Goal: Task Accomplishment & Management: Use online tool/utility

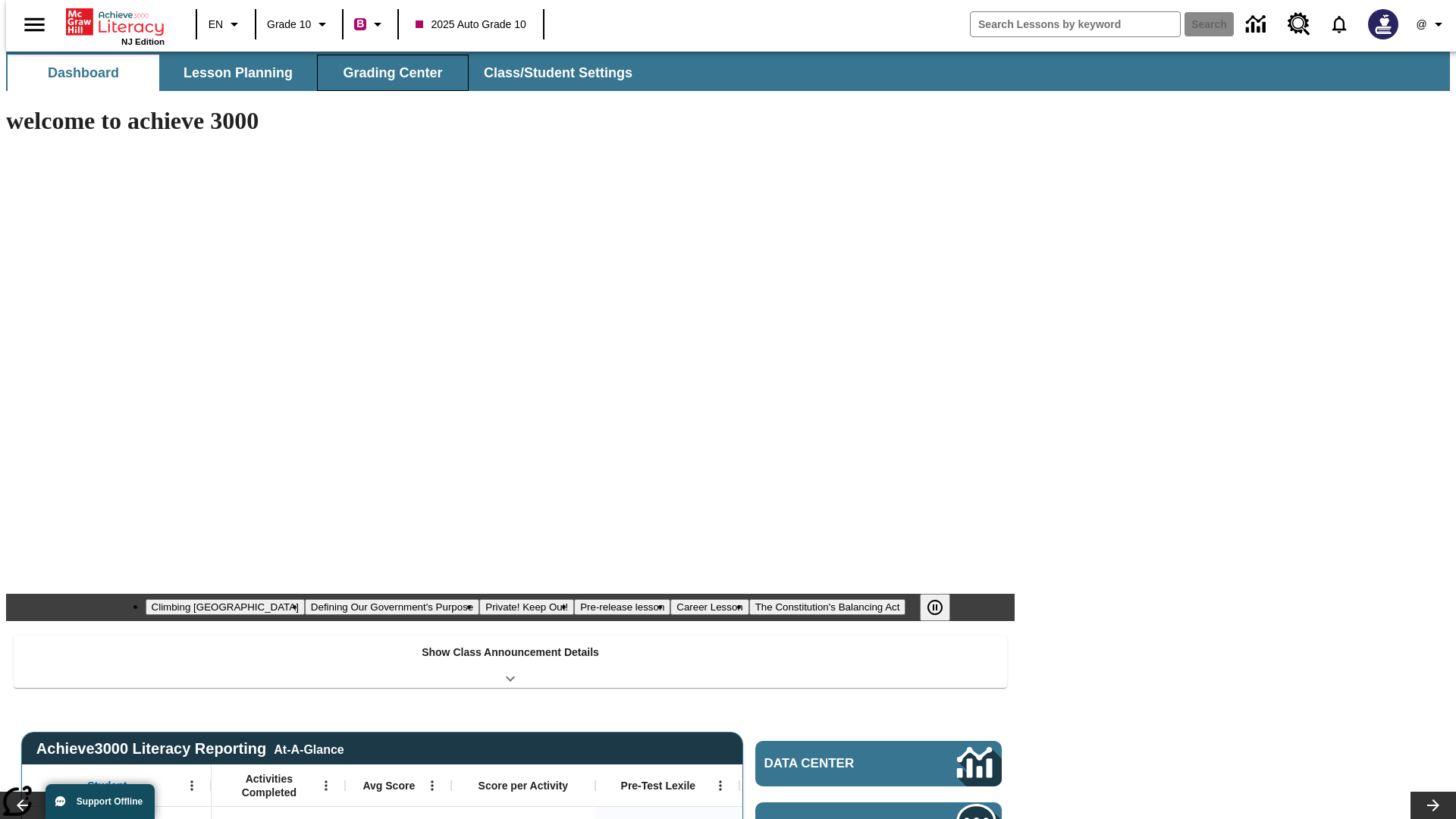
click at [387, 73] on span "Grading Center" at bounding box center [392, 73] width 99 height 17
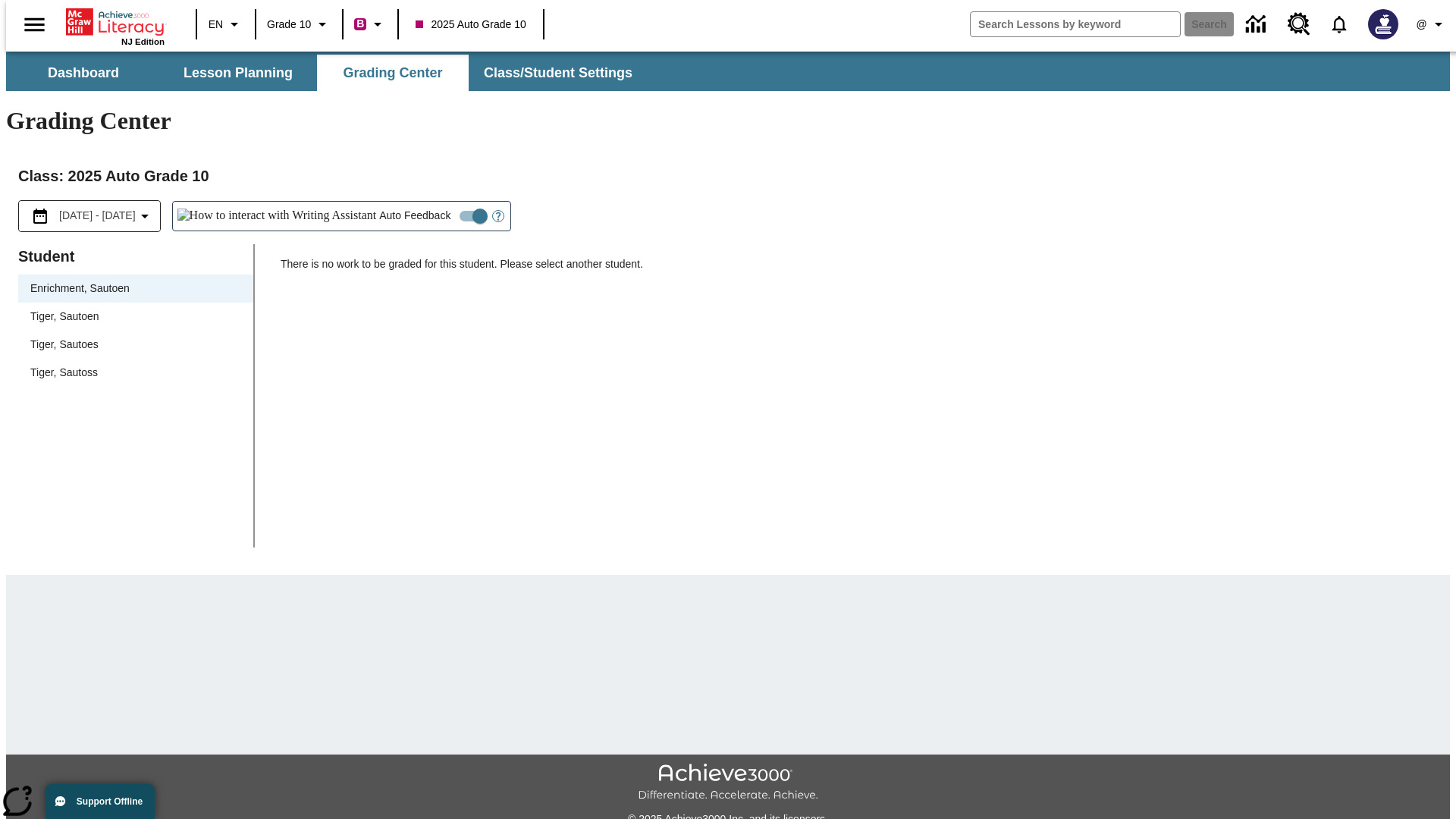
click at [130, 309] on div "Tiger, Sautoen" at bounding box center [135, 316] width 211 height 16
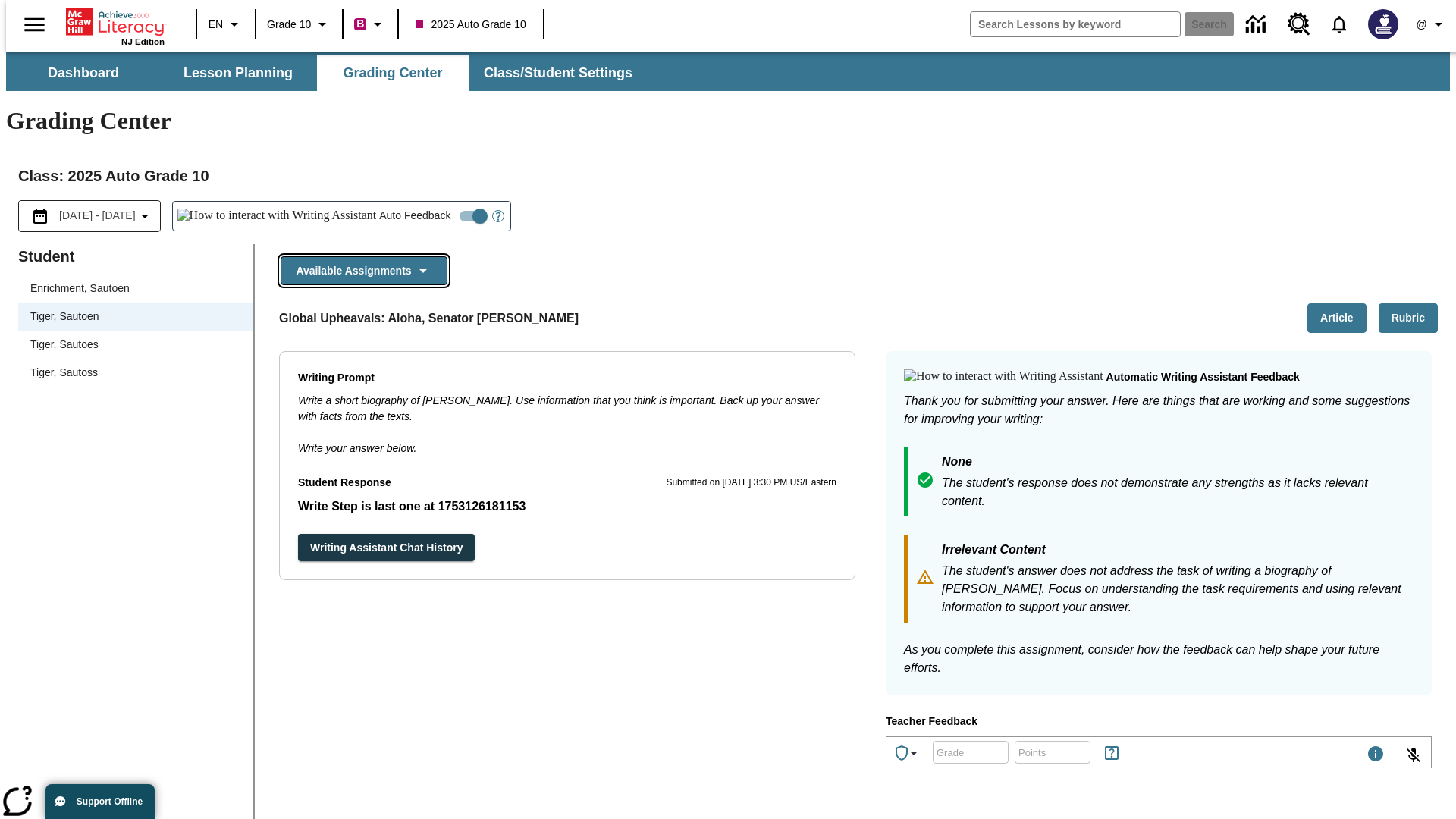
click at [360, 257] on button "Available Assignments" at bounding box center [364, 271] width 167 height 30
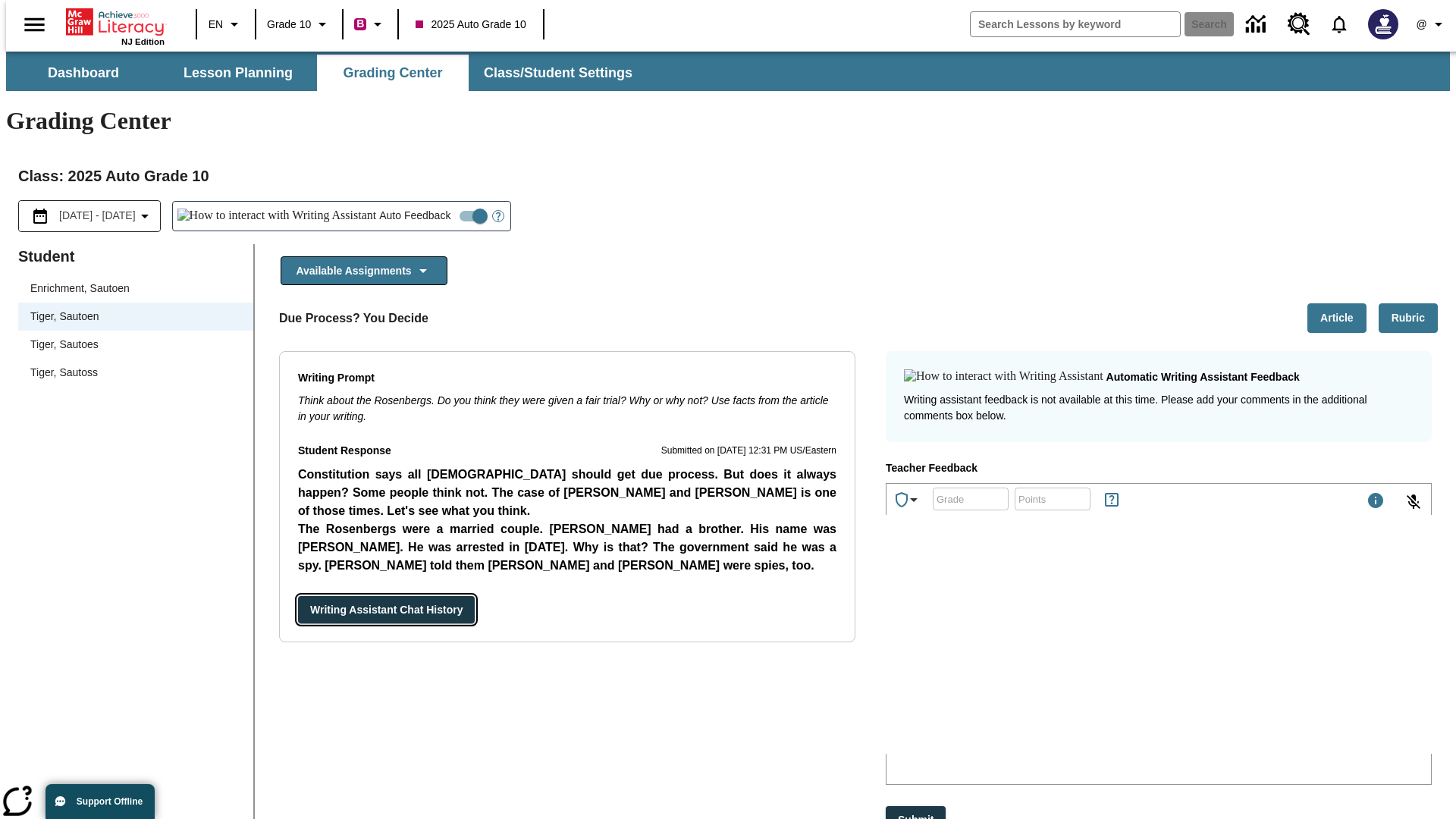
click at [298, 596] on button "Writing Assistant Chat History" at bounding box center [387, 610] width 177 height 28
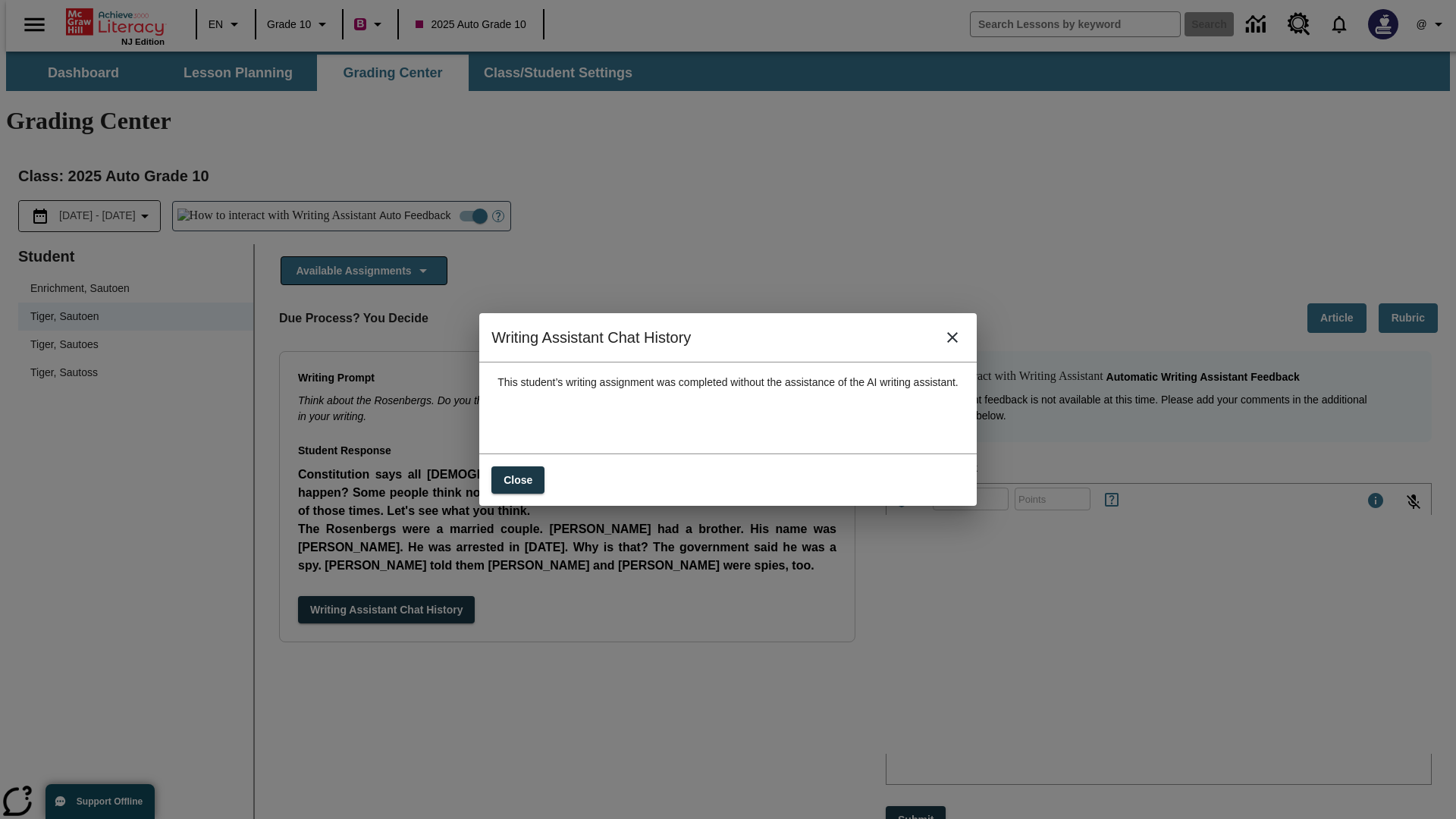
click at [958, 343] on icon "close" at bounding box center [953, 337] width 11 height 11
click at [360, 257] on button "Available Assignments" at bounding box center [364, 271] width 167 height 30
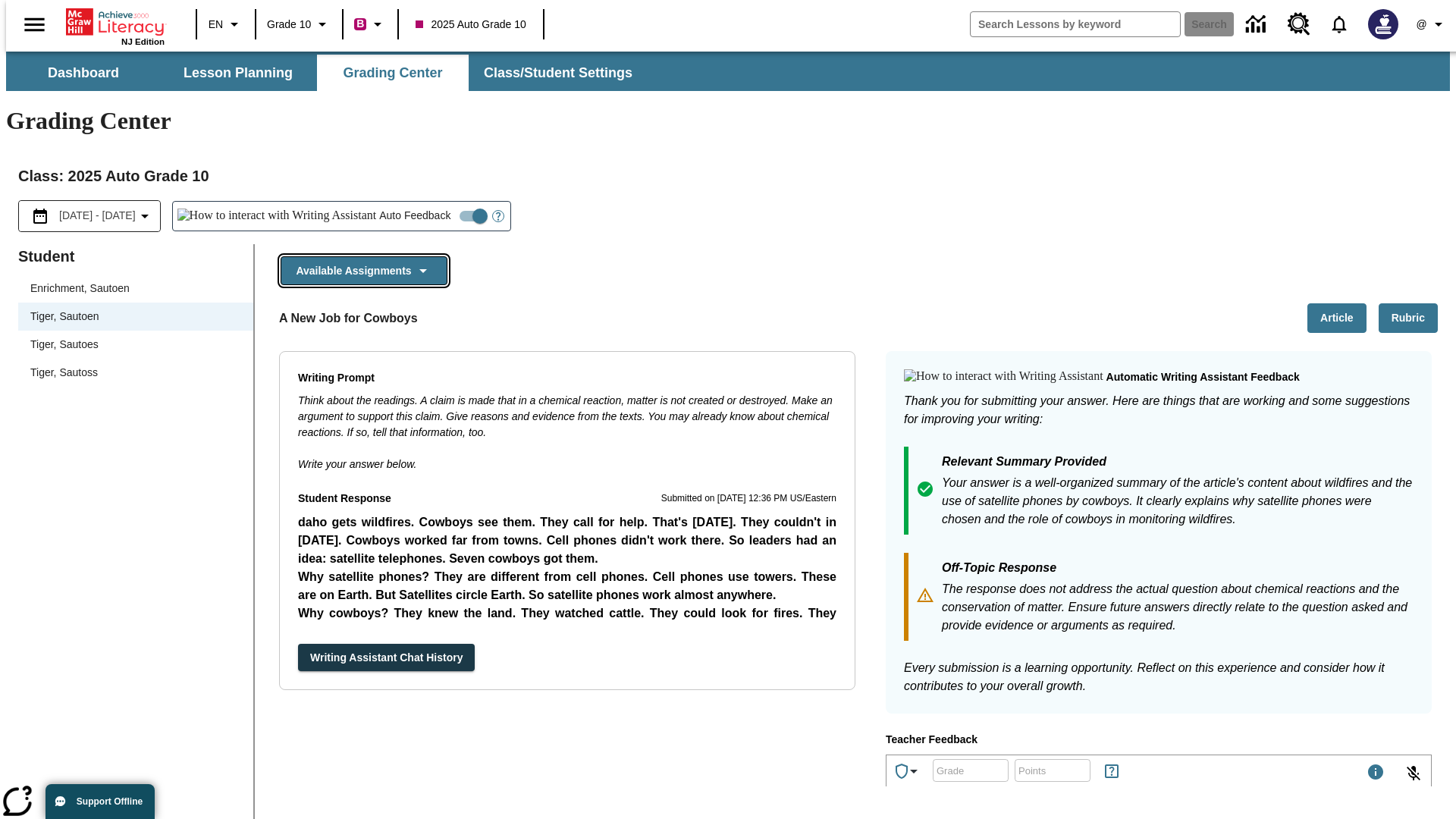
scroll to position [755, 0]
click at [298, 644] on button "Writing Assistant Chat History" at bounding box center [387, 657] width 177 height 28
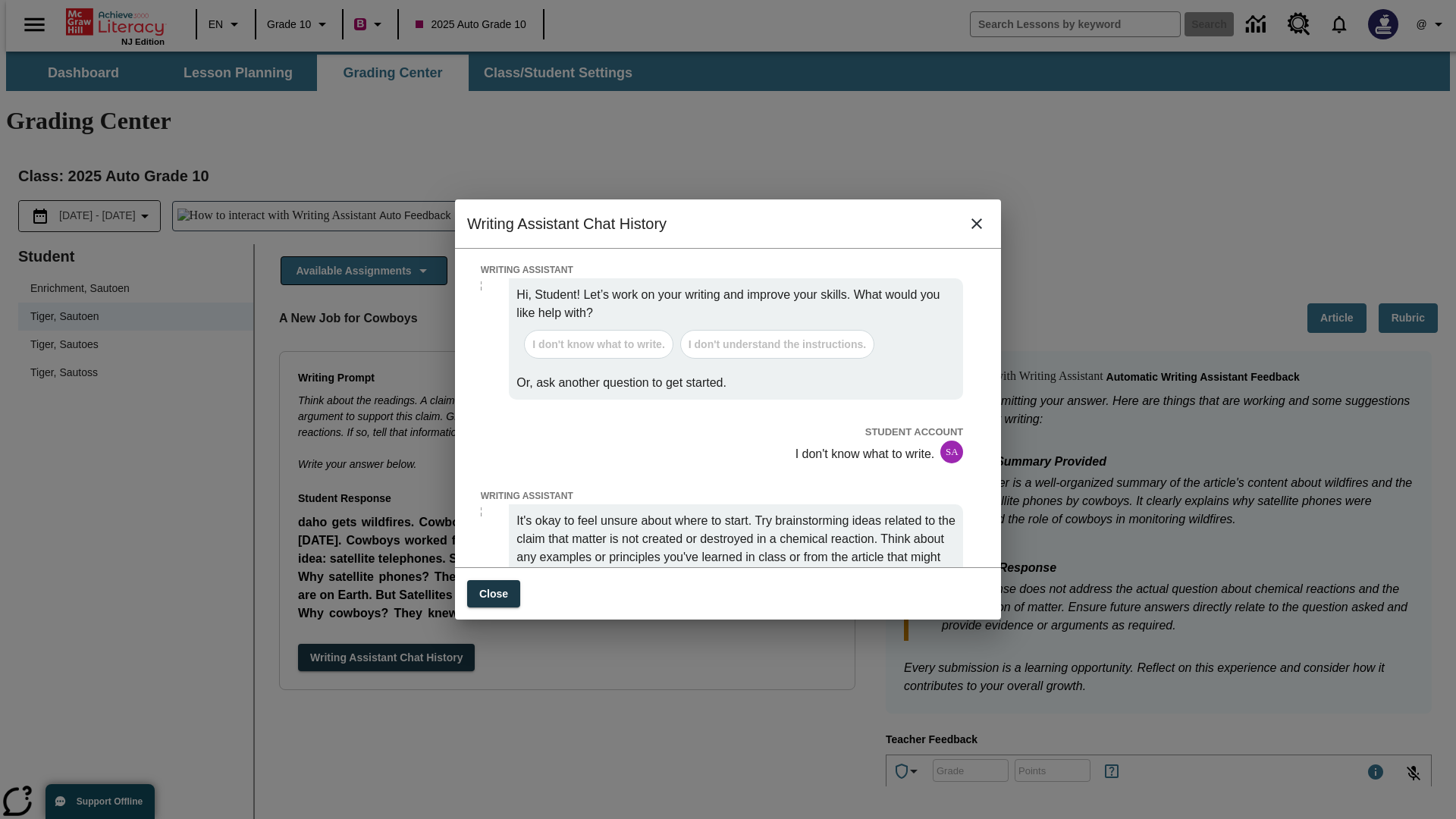
scroll to position [0, 0]
